Goal: Task Accomplishment & Management: Use online tool/utility

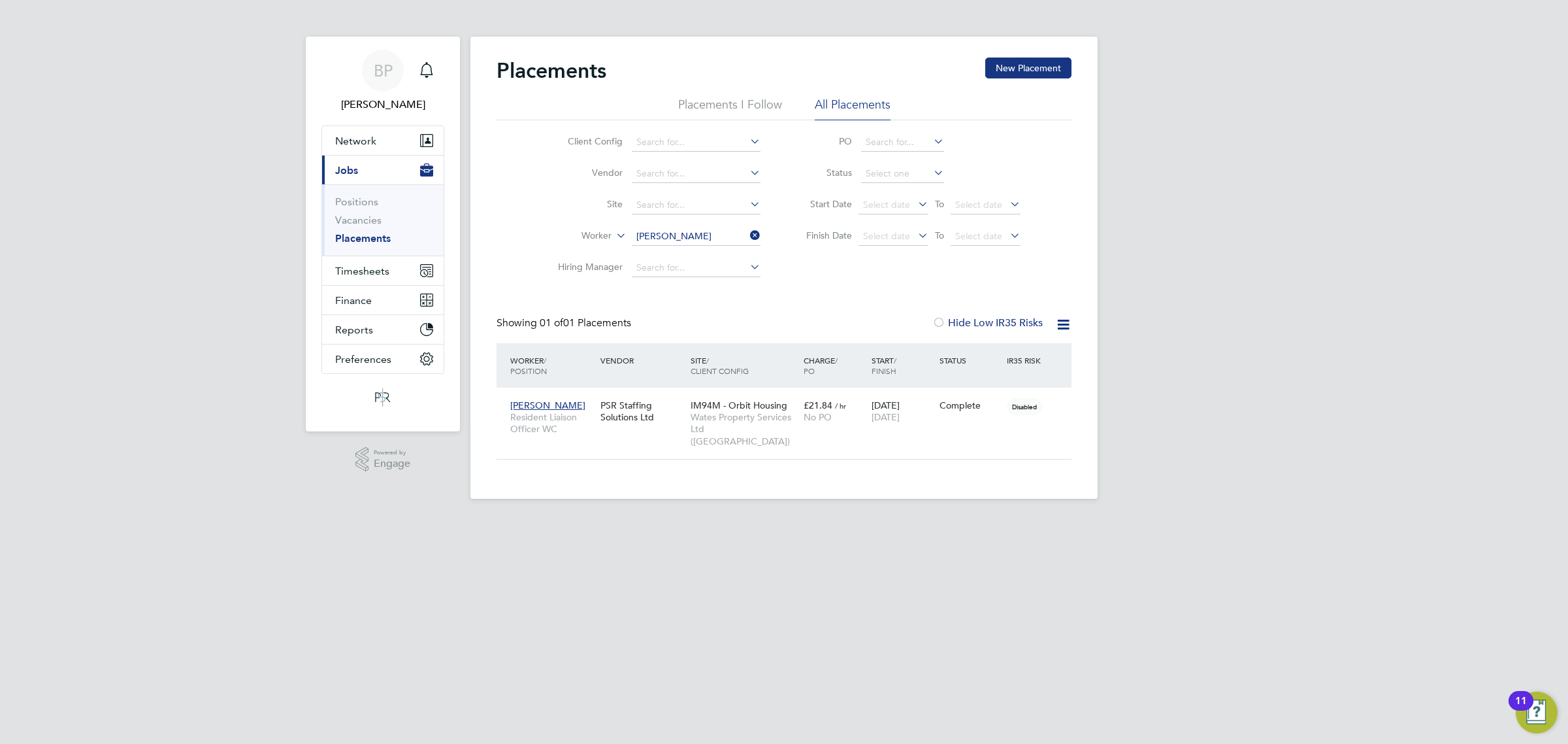
scroll to position [50, 113]
click at [773, 414] on span "Wates Property Services Ltd (Central & North)" at bounding box center [743, 428] width 106 height 36
click at [360, 269] on span "Timesheets" at bounding box center [362, 271] width 55 height 13
click at [361, 230] on link "Timesheets" at bounding box center [362, 231] width 55 height 13
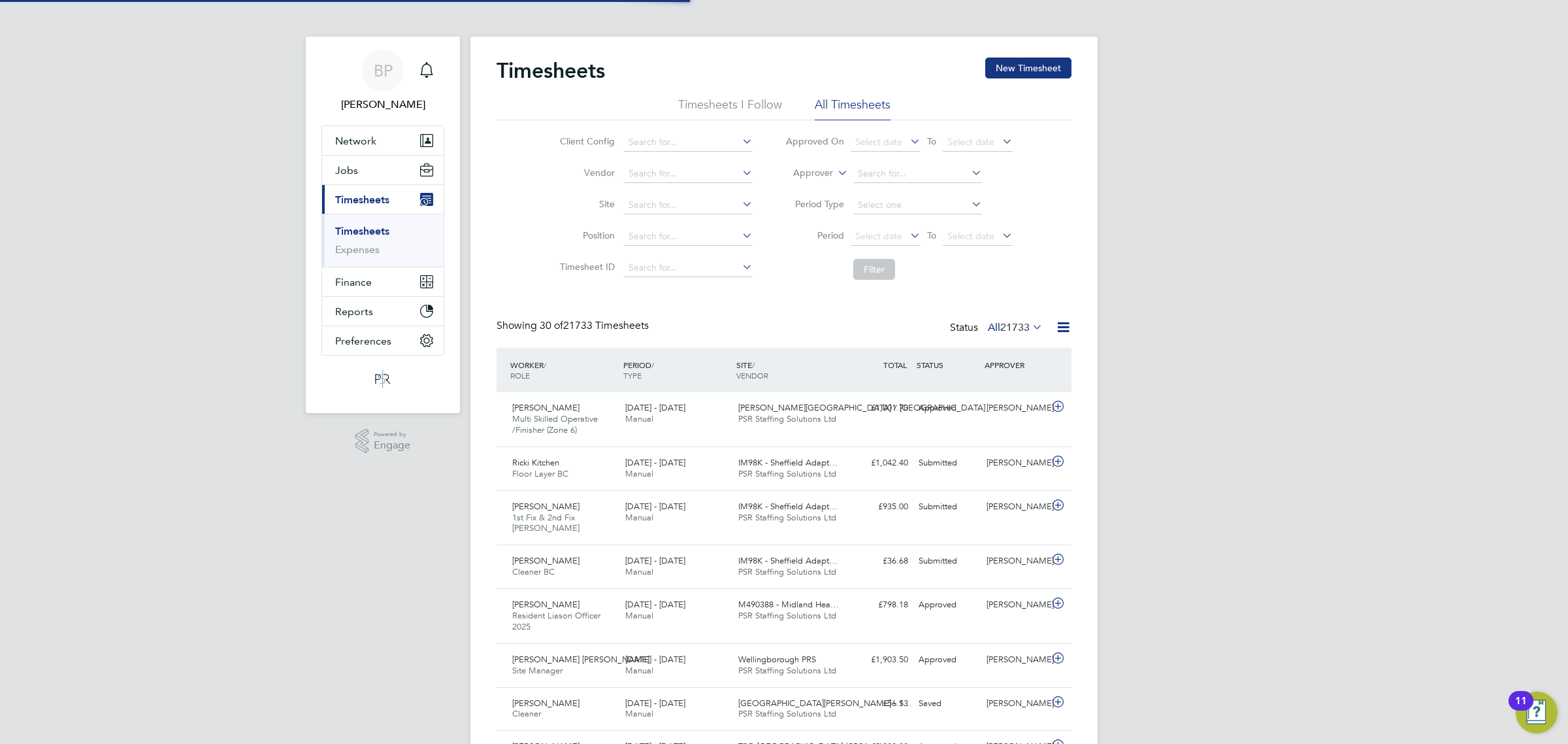
click at [1062, 331] on icon at bounding box center [1063, 327] width 17 height 17
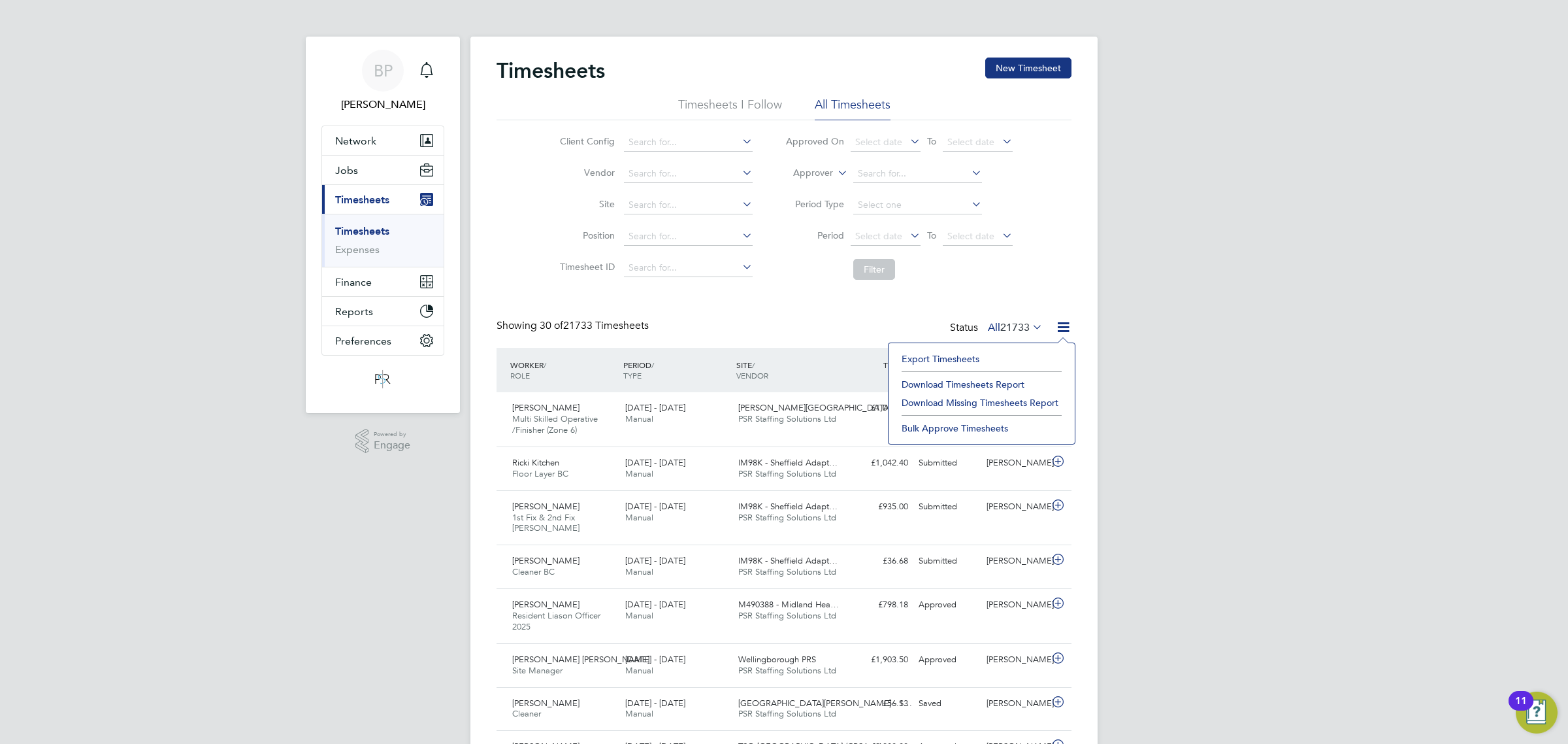
click at [940, 353] on li "Export Timesheets" at bounding box center [981, 358] width 173 height 19
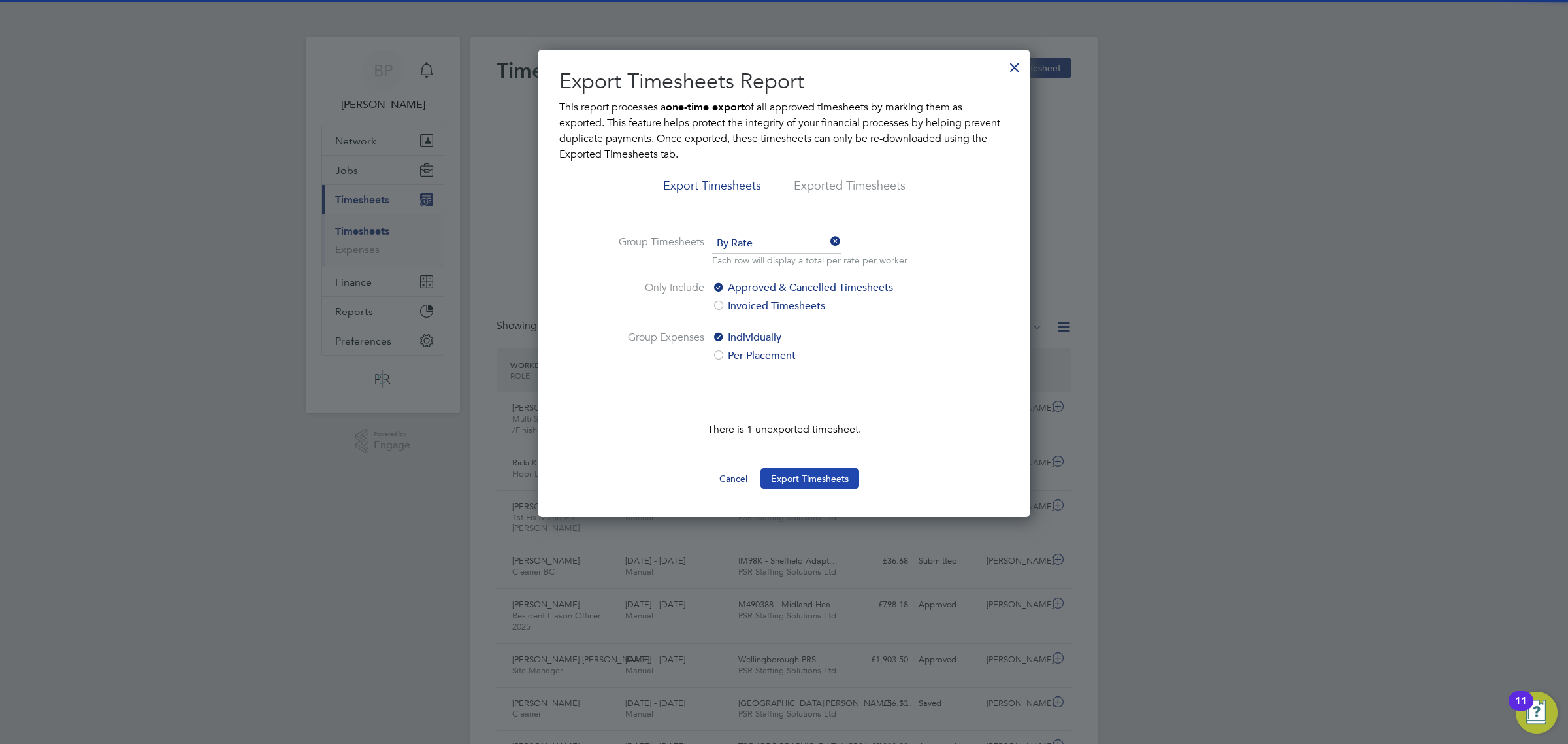
click at [823, 478] on button "Export Timesheets" at bounding box center [809, 478] width 98 height 20
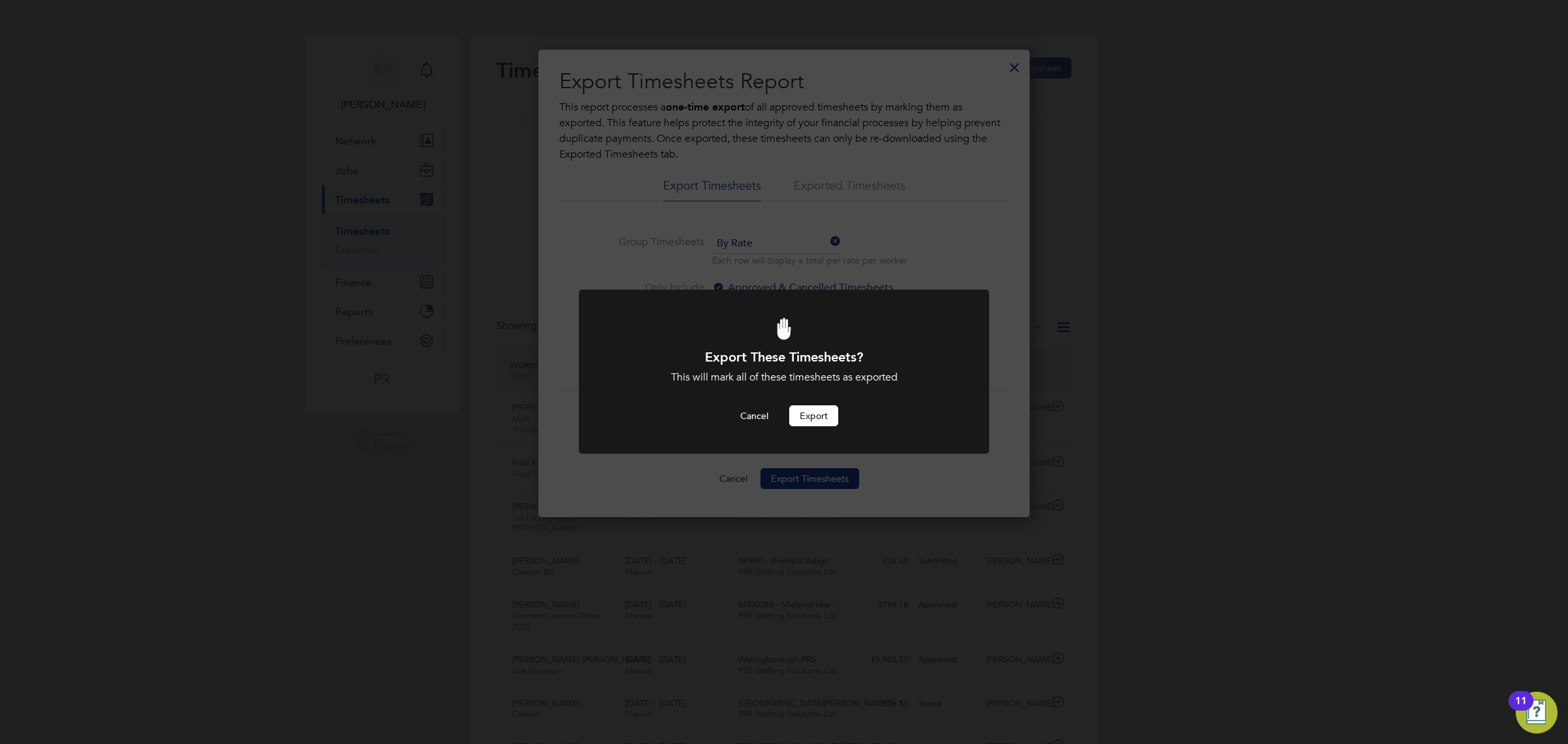
click at [818, 416] on button "Export" at bounding box center [814, 415] width 49 height 20
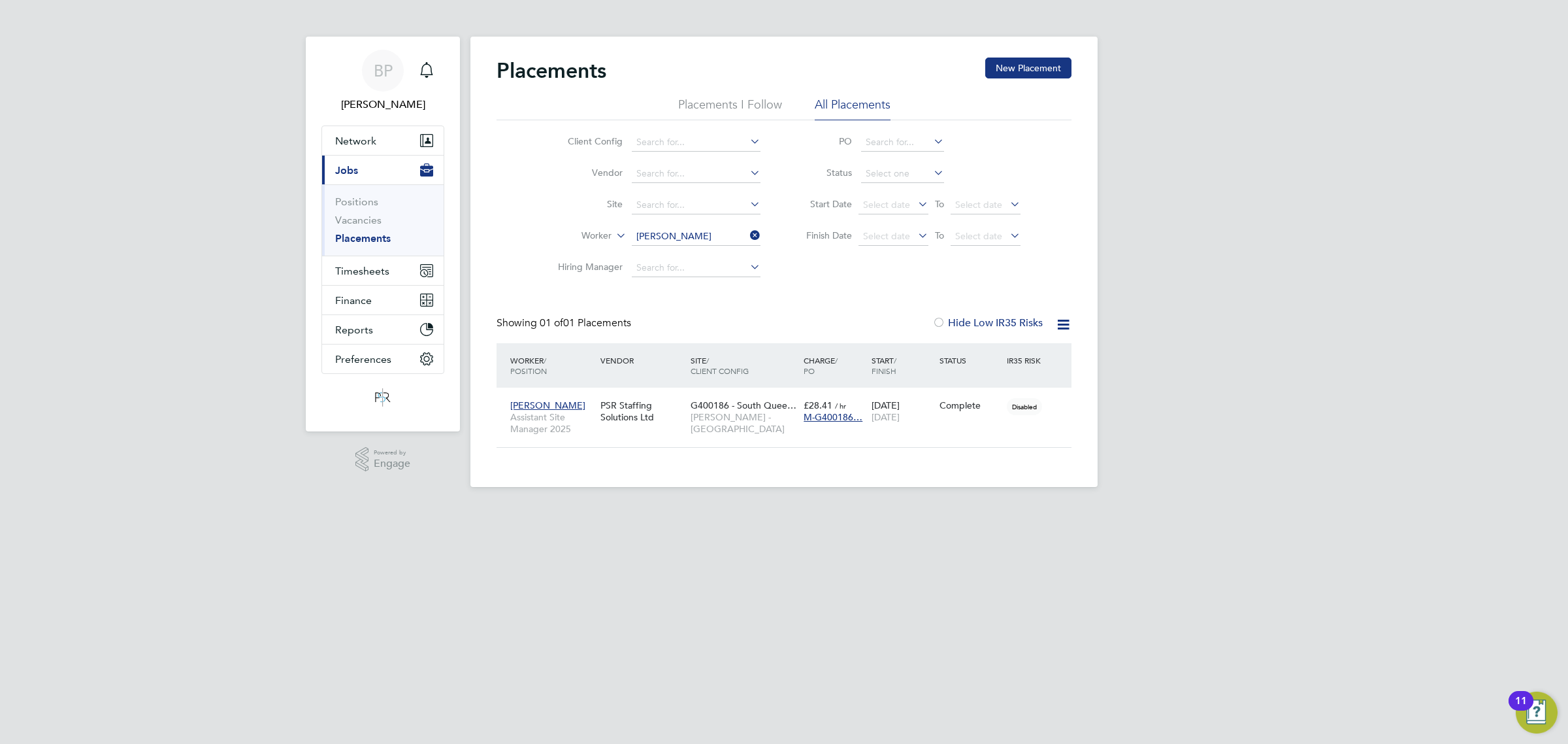
scroll to position [13, 60]
